Goal: Check status: Check status

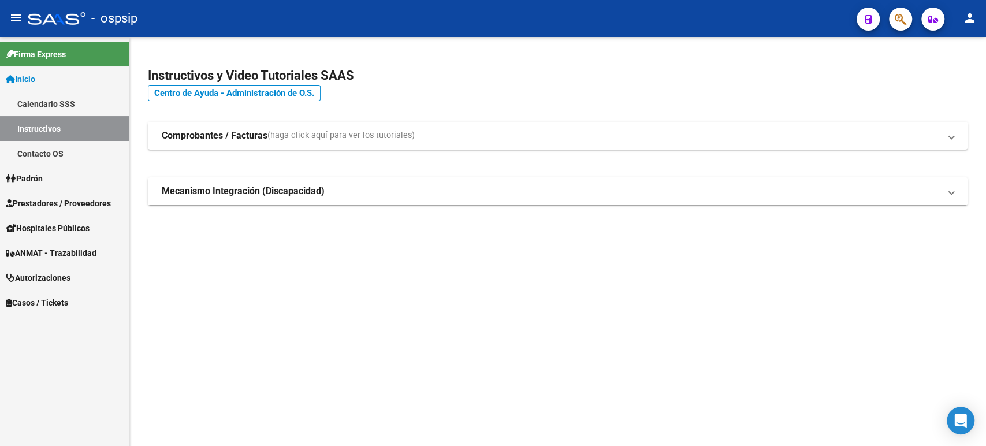
click at [53, 276] on span "Autorizaciones" at bounding box center [38, 278] width 65 height 13
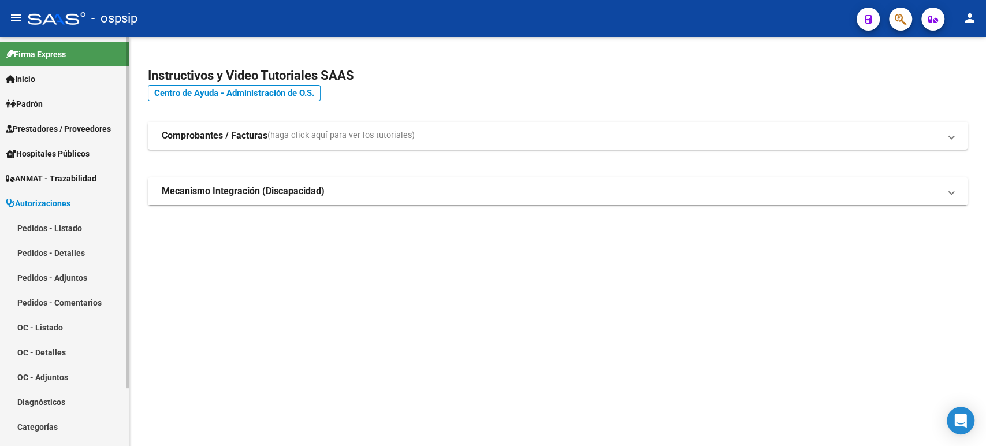
click at [65, 225] on link "Pedidos - Listado" at bounding box center [64, 228] width 129 height 25
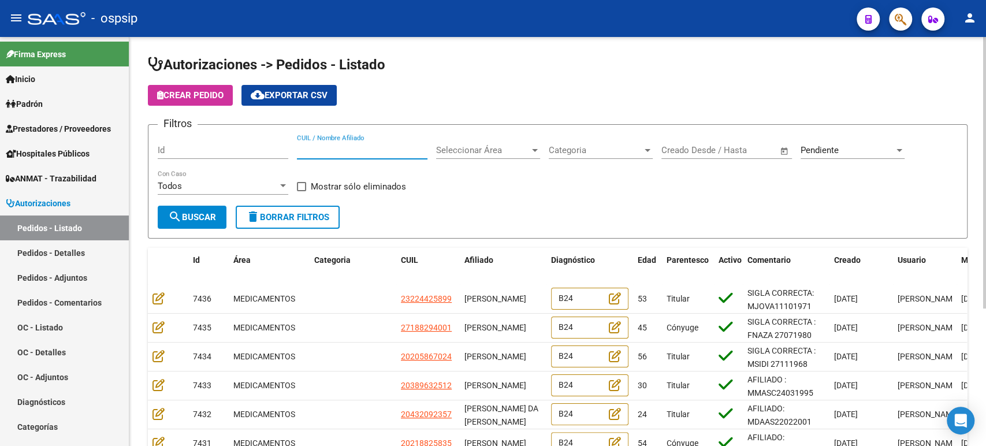
click at [362, 149] on input "CUIL / Nombre Afiliado" at bounding box center [362, 150] width 131 height 10
paste input "ROBERTO CARLOS MEDINA"
type input "ROBERTO CARLOS MEDINA"
click at [203, 212] on span "search Buscar" at bounding box center [192, 217] width 48 height 10
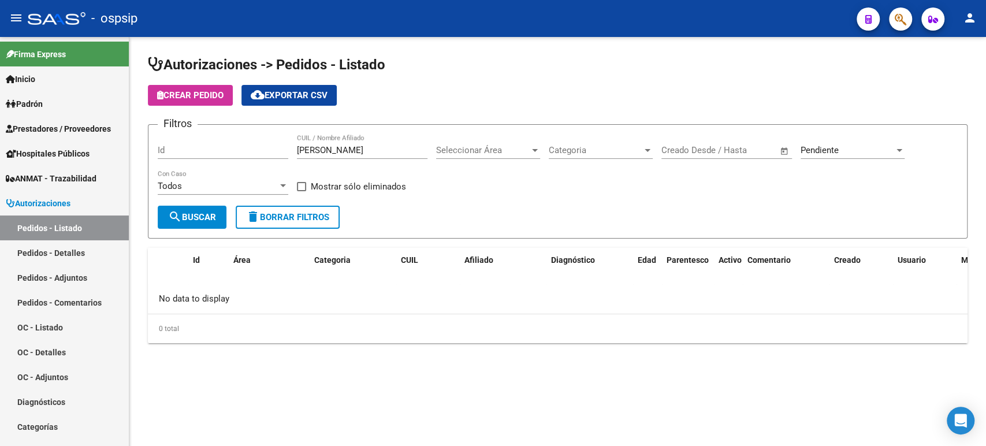
click at [888, 146] on div "Pendiente" at bounding box center [848, 150] width 94 height 10
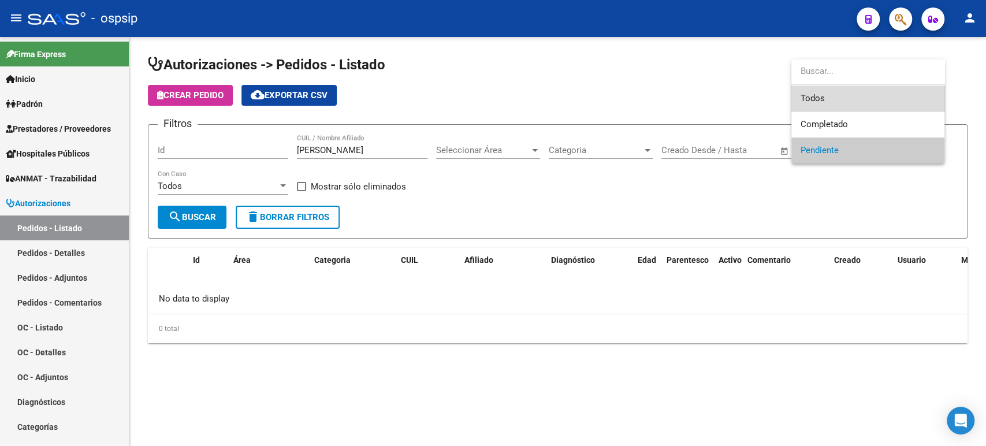
click at [829, 102] on span "Todos" at bounding box center [868, 99] width 135 height 26
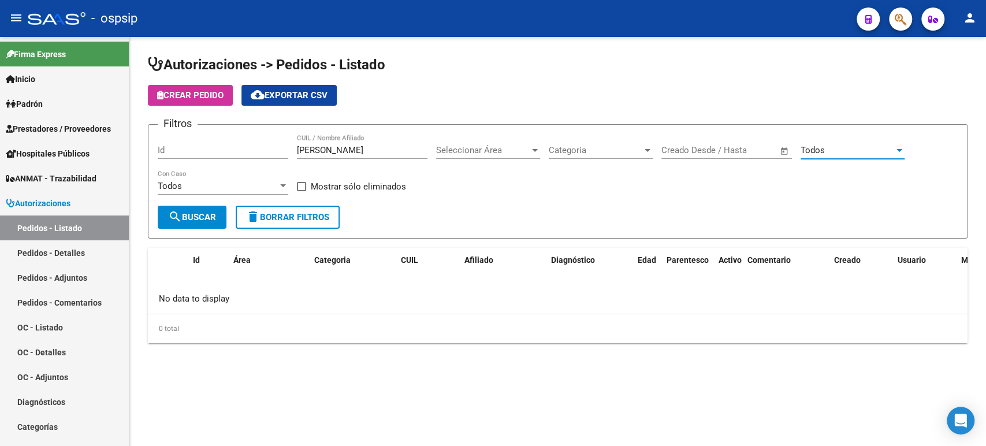
click at [206, 225] on button "search Buscar" at bounding box center [192, 217] width 69 height 23
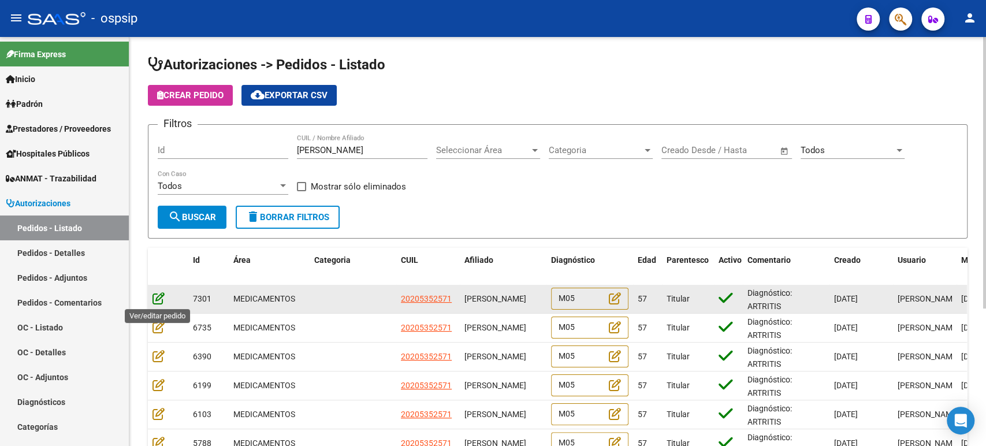
click at [159, 296] on icon at bounding box center [159, 298] width 12 height 13
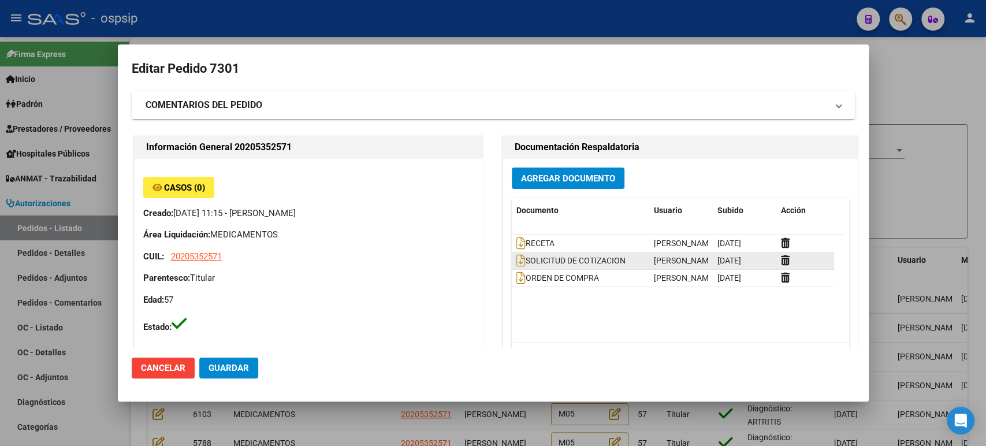
type input "Buenos Aires, VILLA ADELINA, SCALABRINI ORTIZ 1642"
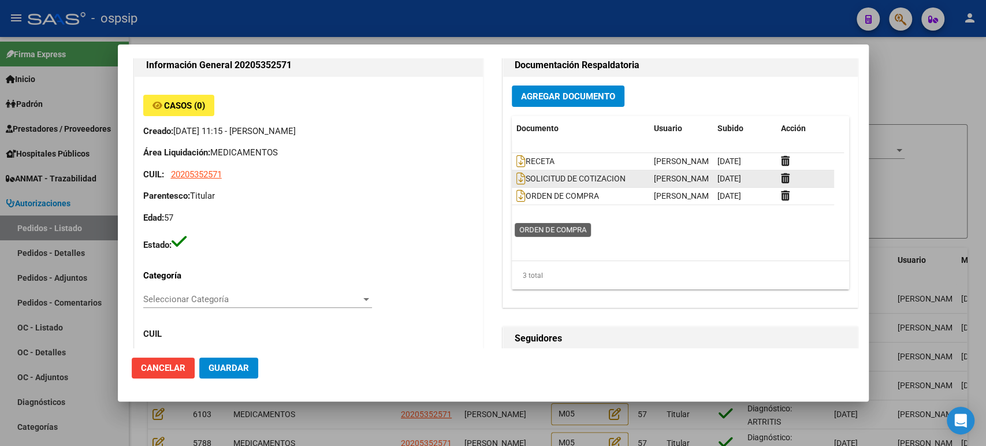
scroll to position [64, 0]
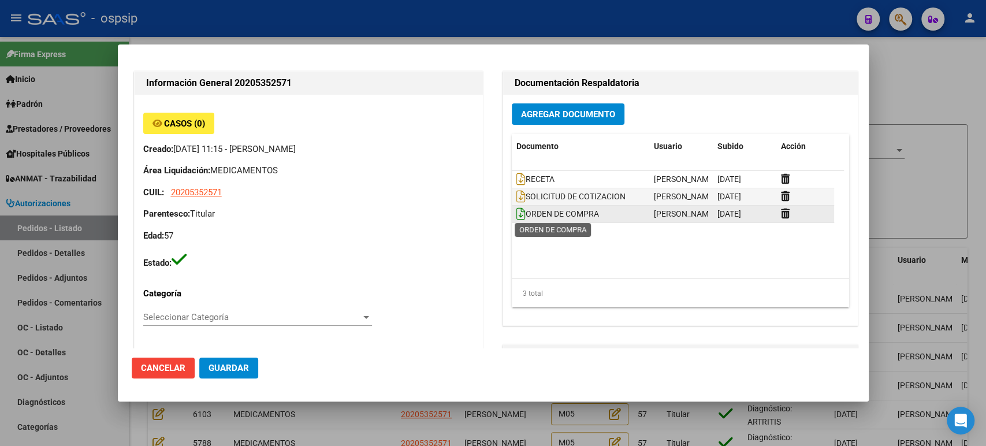
click at [517, 211] on icon at bounding box center [521, 213] width 9 height 13
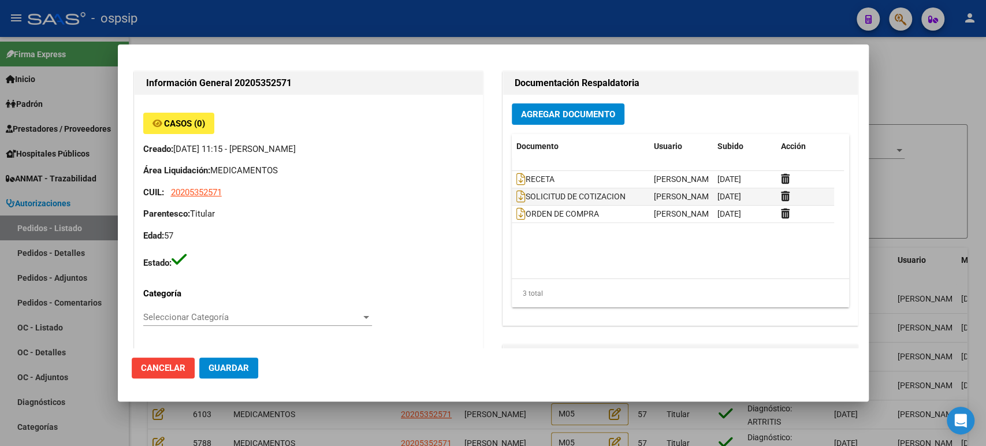
click at [935, 128] on div at bounding box center [493, 223] width 986 height 446
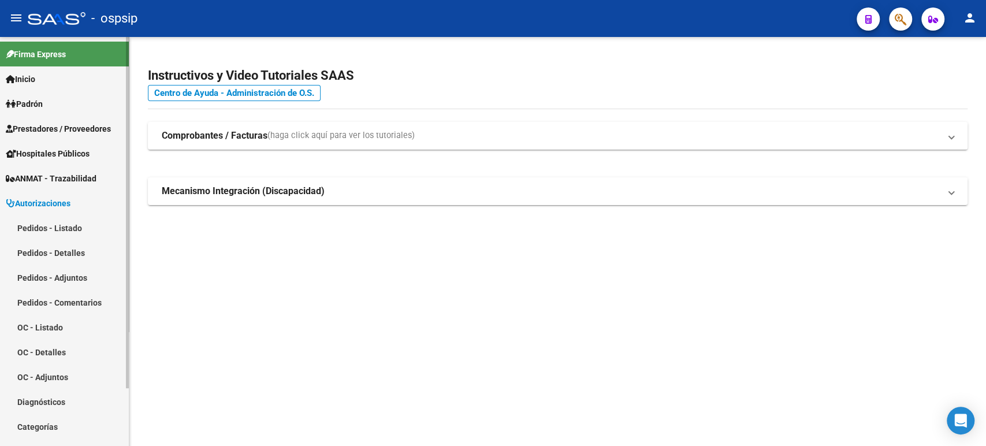
click at [67, 228] on link "Pedidos - Listado" at bounding box center [64, 228] width 129 height 25
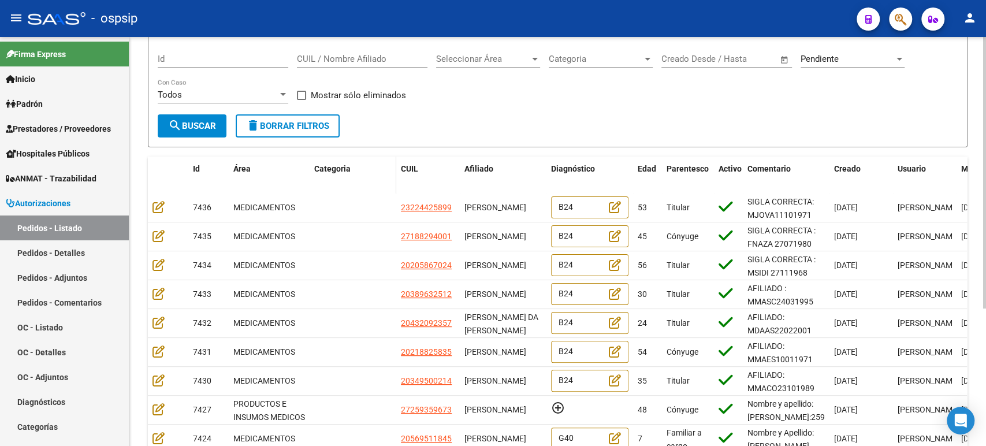
scroll to position [206, 0]
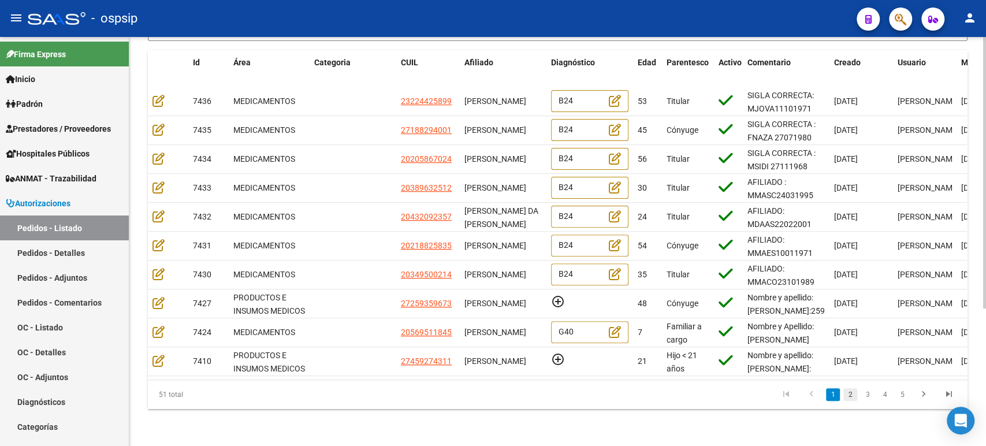
click at [853, 391] on link "2" at bounding box center [851, 394] width 14 height 13
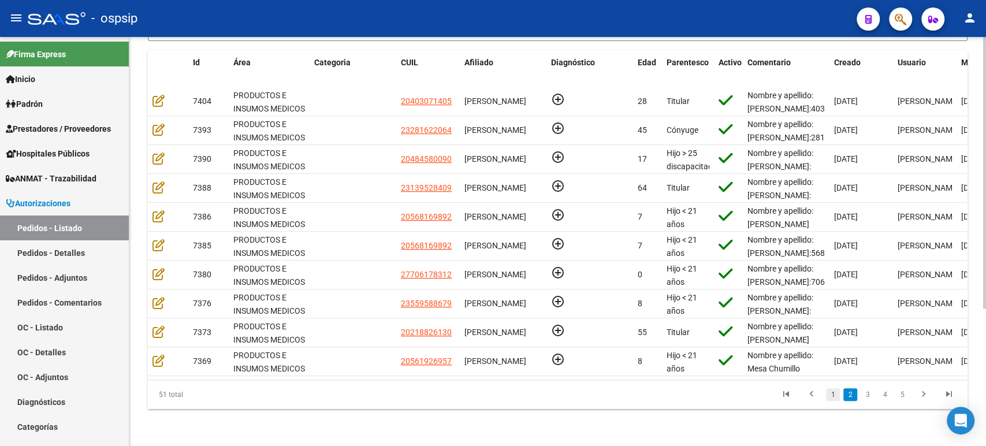
click at [830, 398] on link "1" at bounding box center [833, 394] width 14 height 13
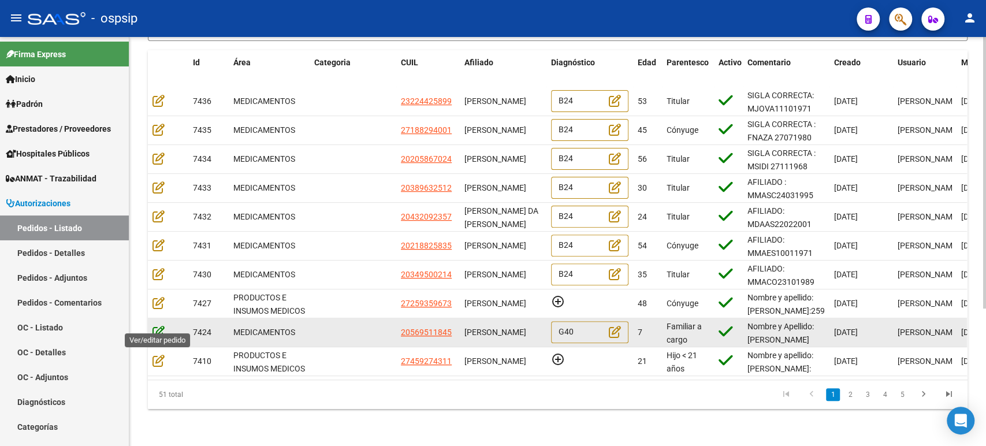
click at [159, 325] on icon at bounding box center [159, 331] width 12 height 13
